Goal: Find specific page/section: Find specific page/section

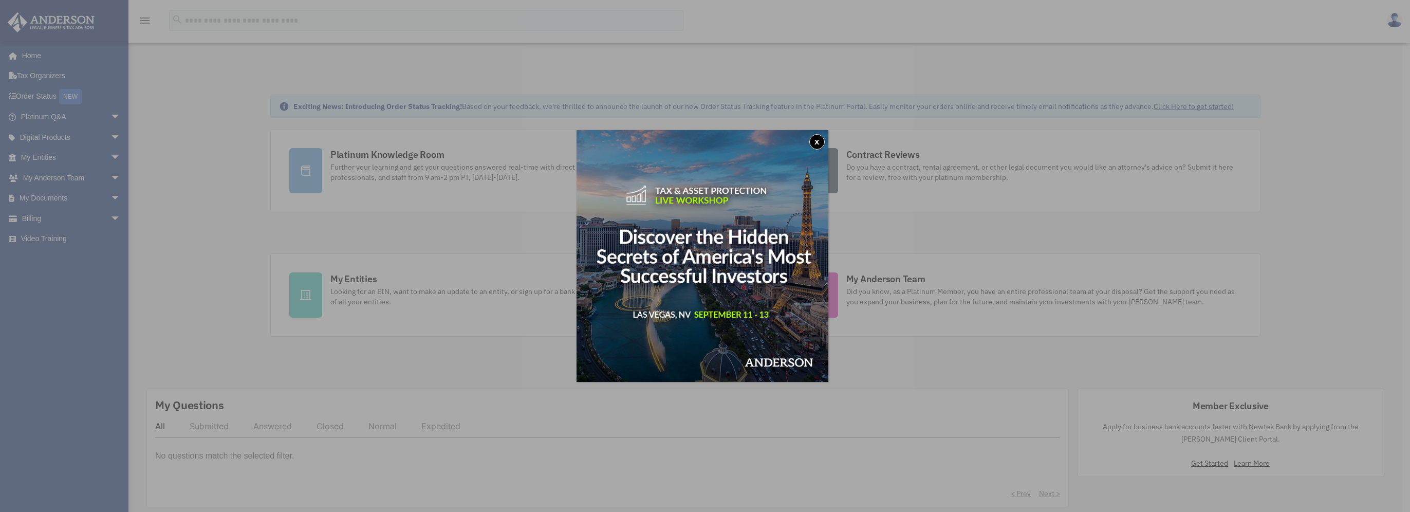
click at [824, 136] on button "x" at bounding box center [817, 141] width 15 height 15
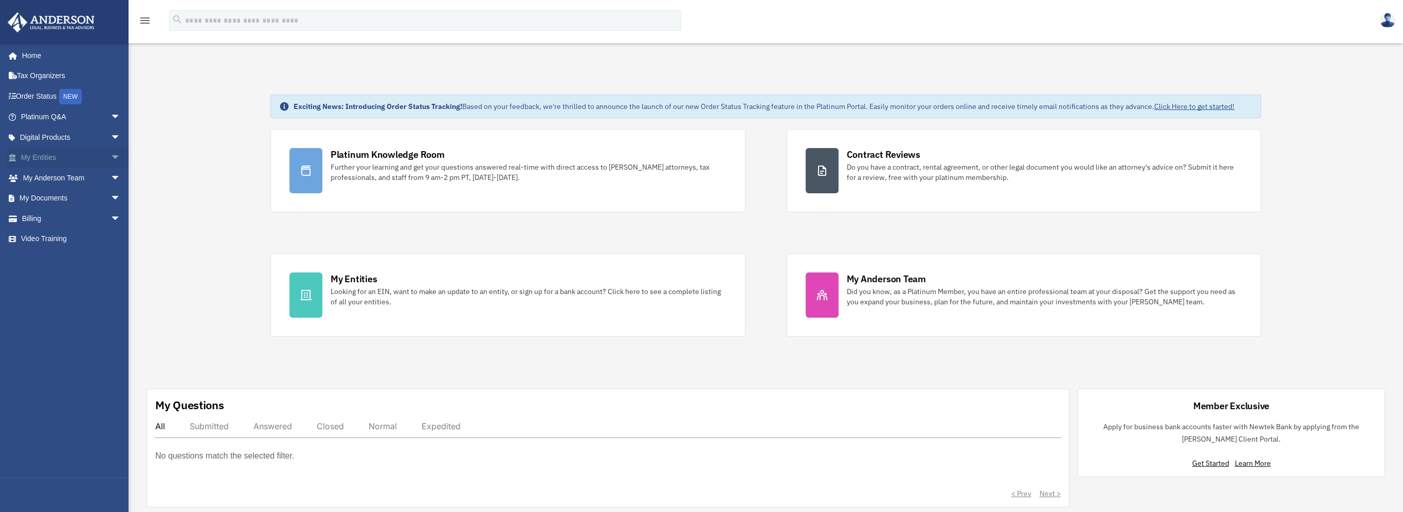
click at [111, 156] on span "arrow_drop_down" at bounding box center [121, 158] width 21 height 21
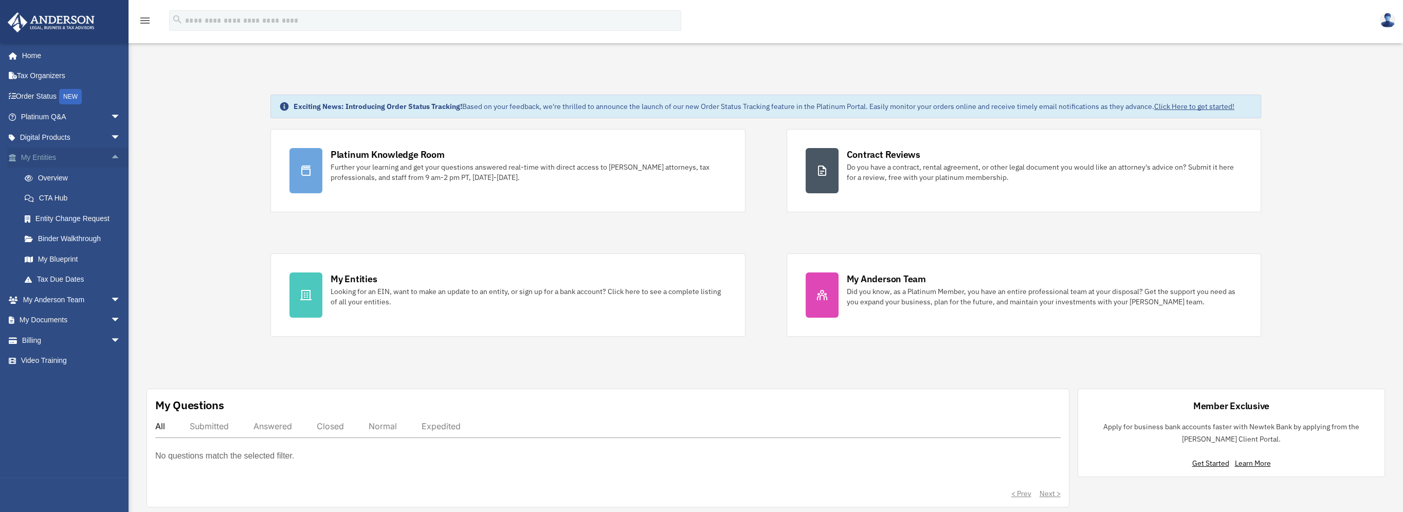
click at [39, 154] on link "My Entities arrow_drop_up" at bounding box center [71, 158] width 129 height 21
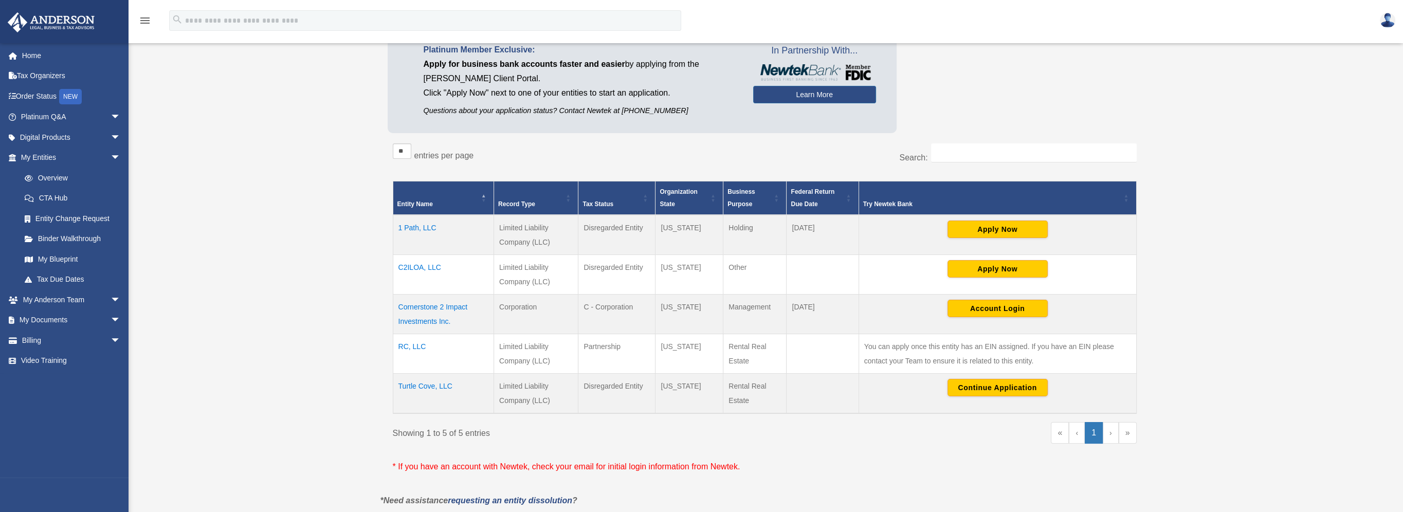
scroll to position [103, 0]
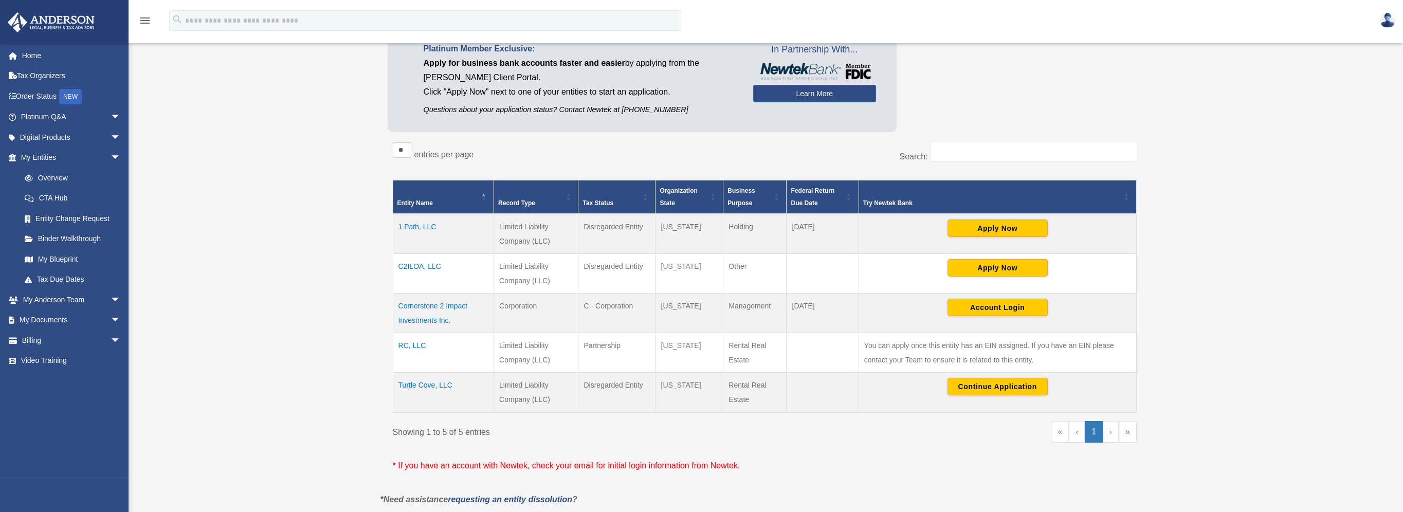
click at [436, 305] on td "Cornerstone 2 Impact Investments Inc." at bounding box center [443, 313] width 101 height 40
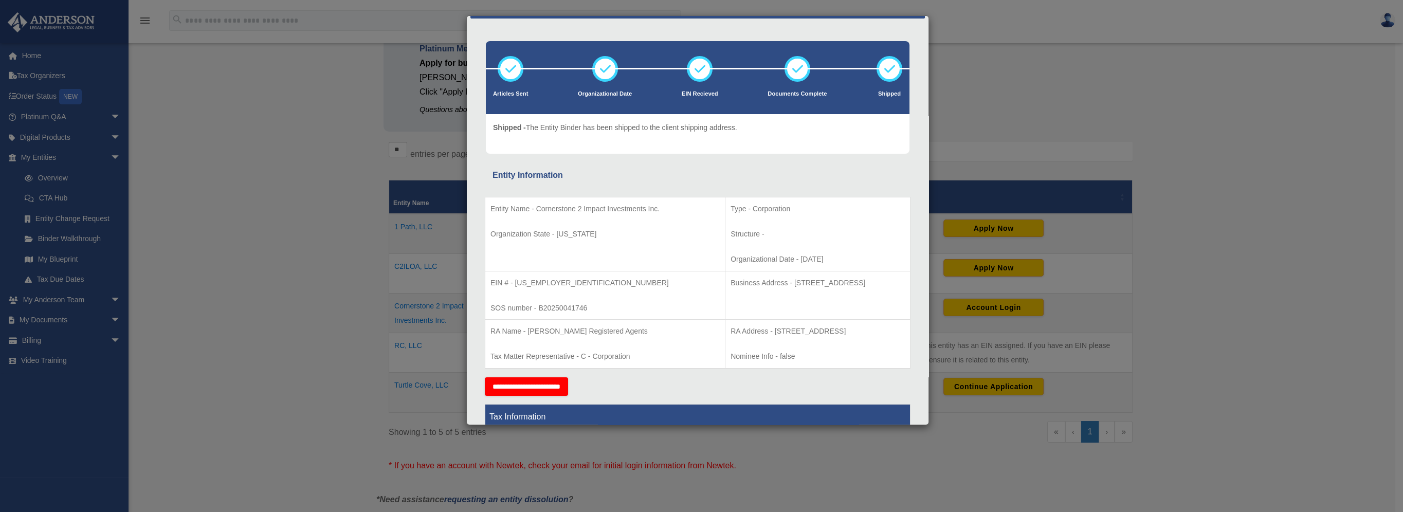
scroll to position [0, 0]
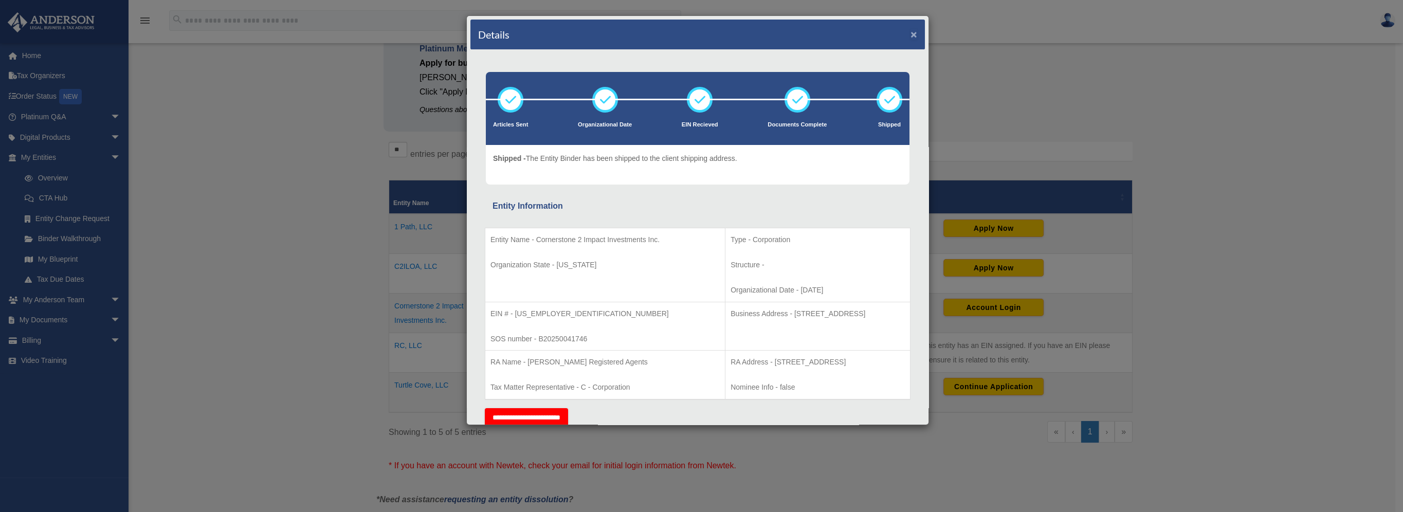
click at [910, 32] on button "×" at bounding box center [913, 34] width 7 height 11
